Goal: Obtain resource: Download file/media

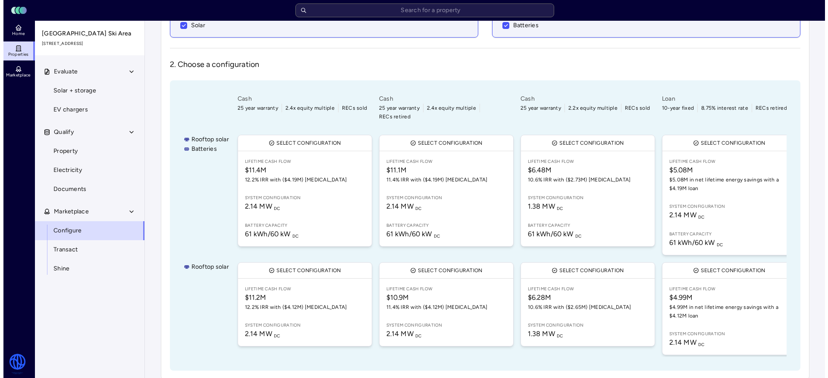
scroll to position [0, 437]
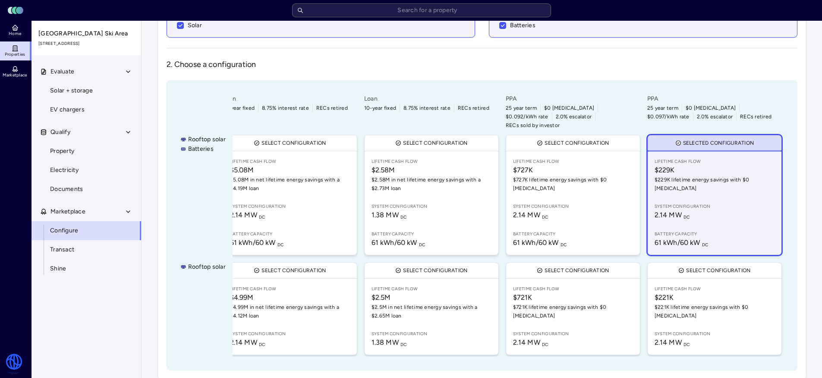
click at [621, 183] on link "Lifetime Cash Flow $229K $229K lifetime energy savings with $0 [MEDICAL_DATA] S…" at bounding box center [715, 203] width 134 height 104
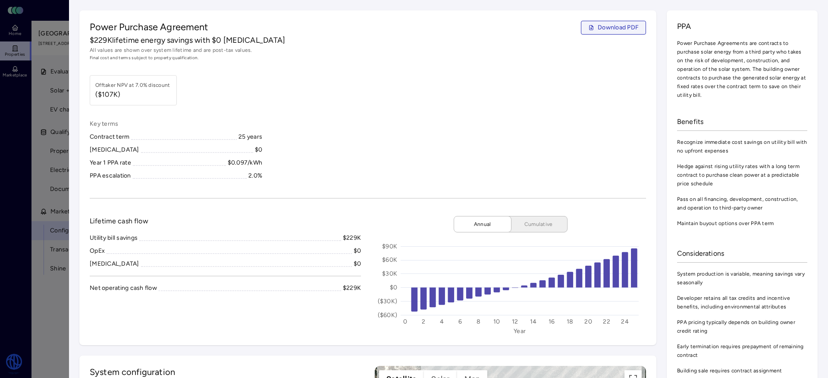
click at [604, 32] on span "Download PDF" at bounding box center [618, 27] width 41 height 9
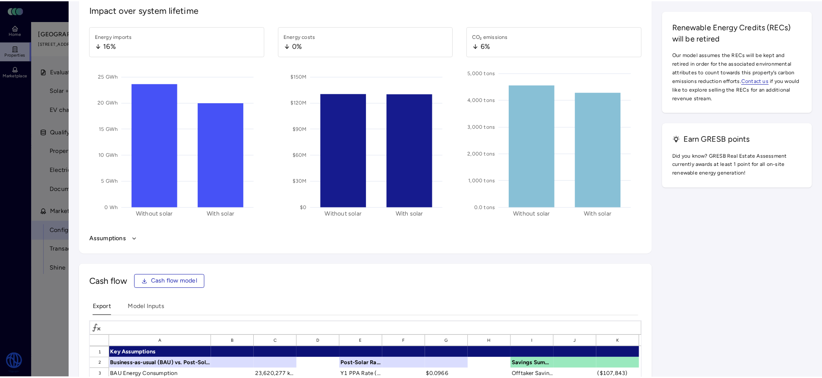
scroll to position [1232, 0]
